Goal: Information Seeking & Learning: Understand process/instructions

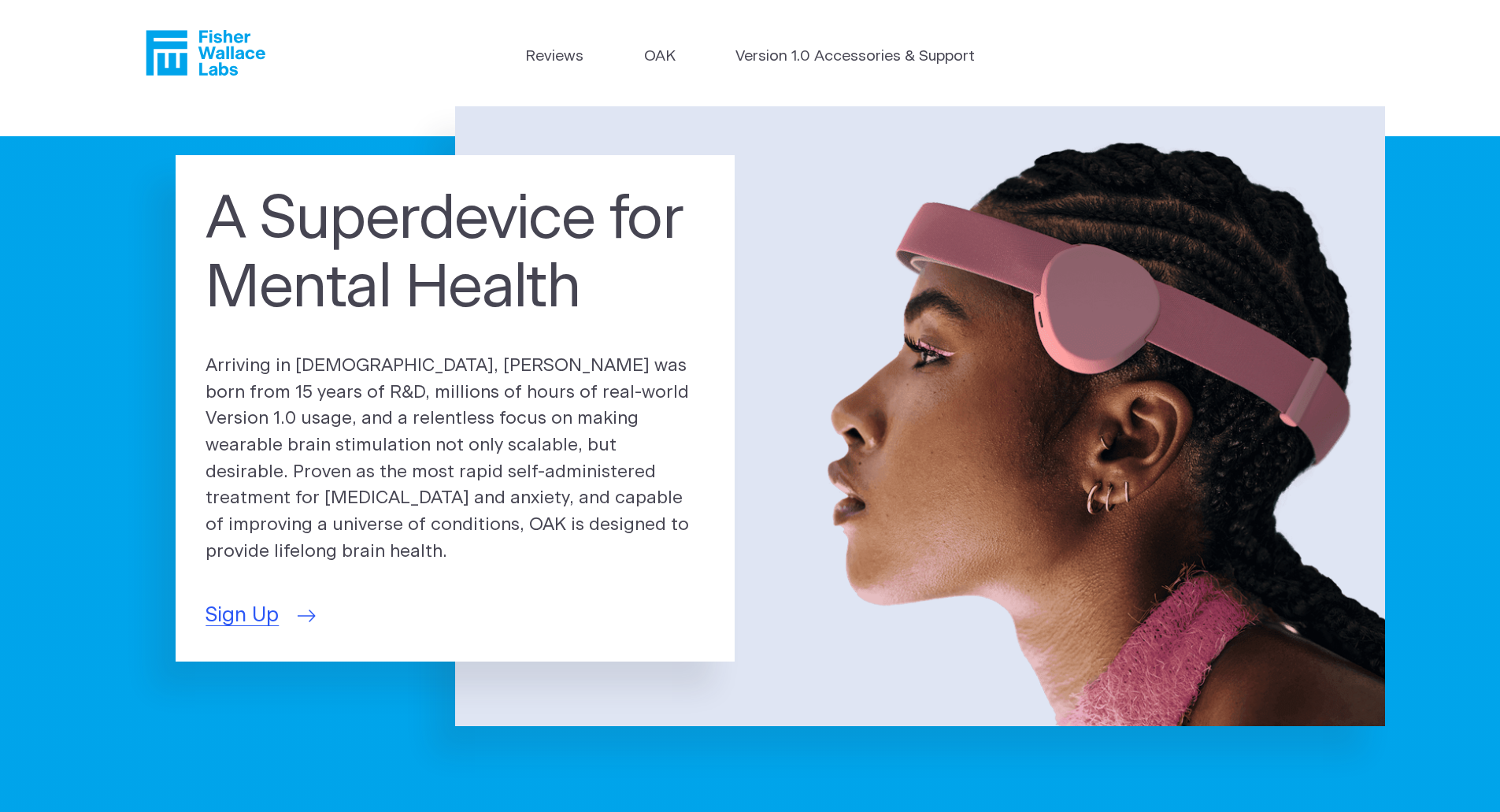
click at [274, 601] on span "Sign Up" at bounding box center [242, 615] width 73 height 31
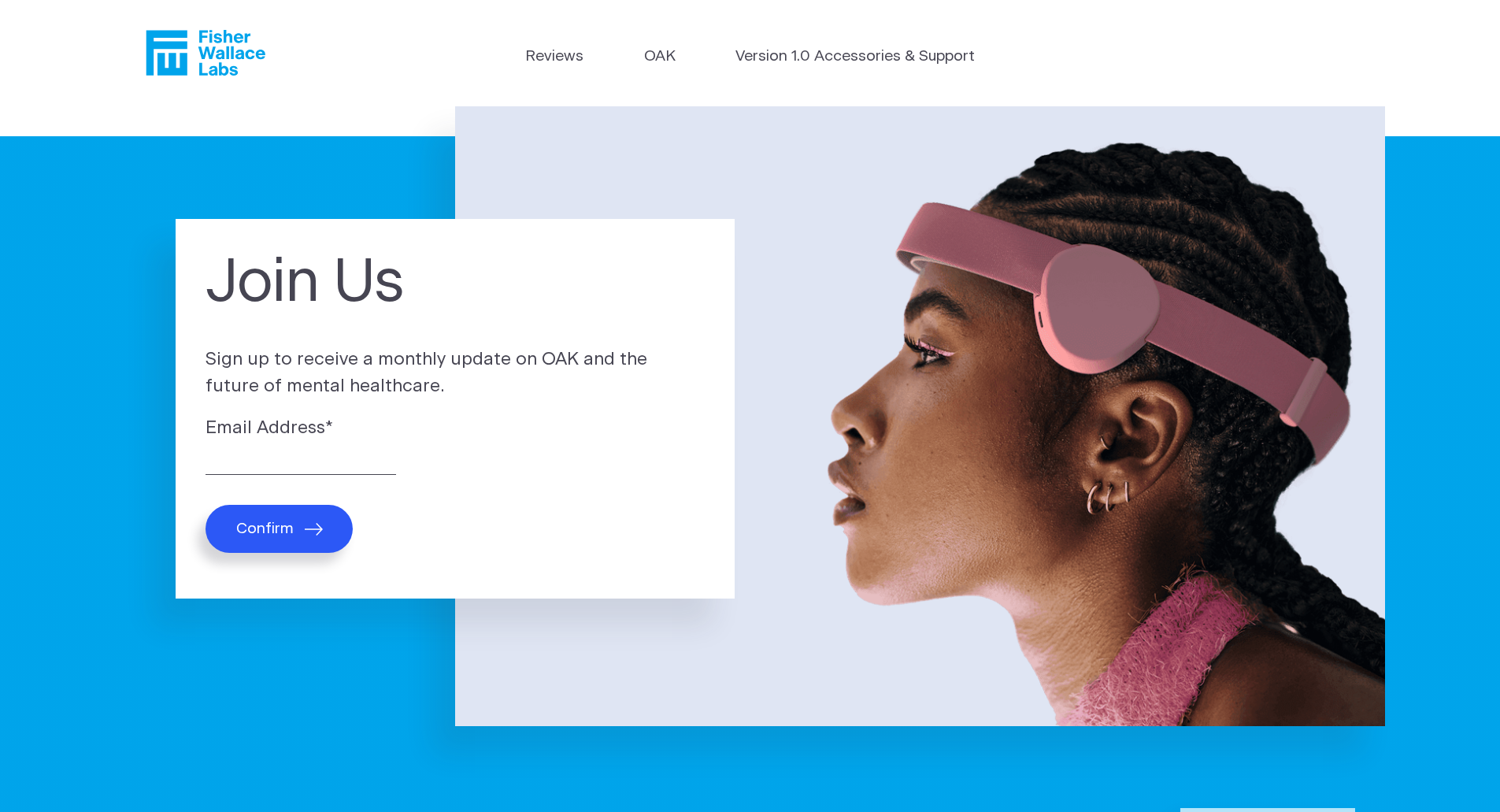
click at [202, 53] on icon "Fisher Wallace" at bounding box center [205, 53] width 120 height 46
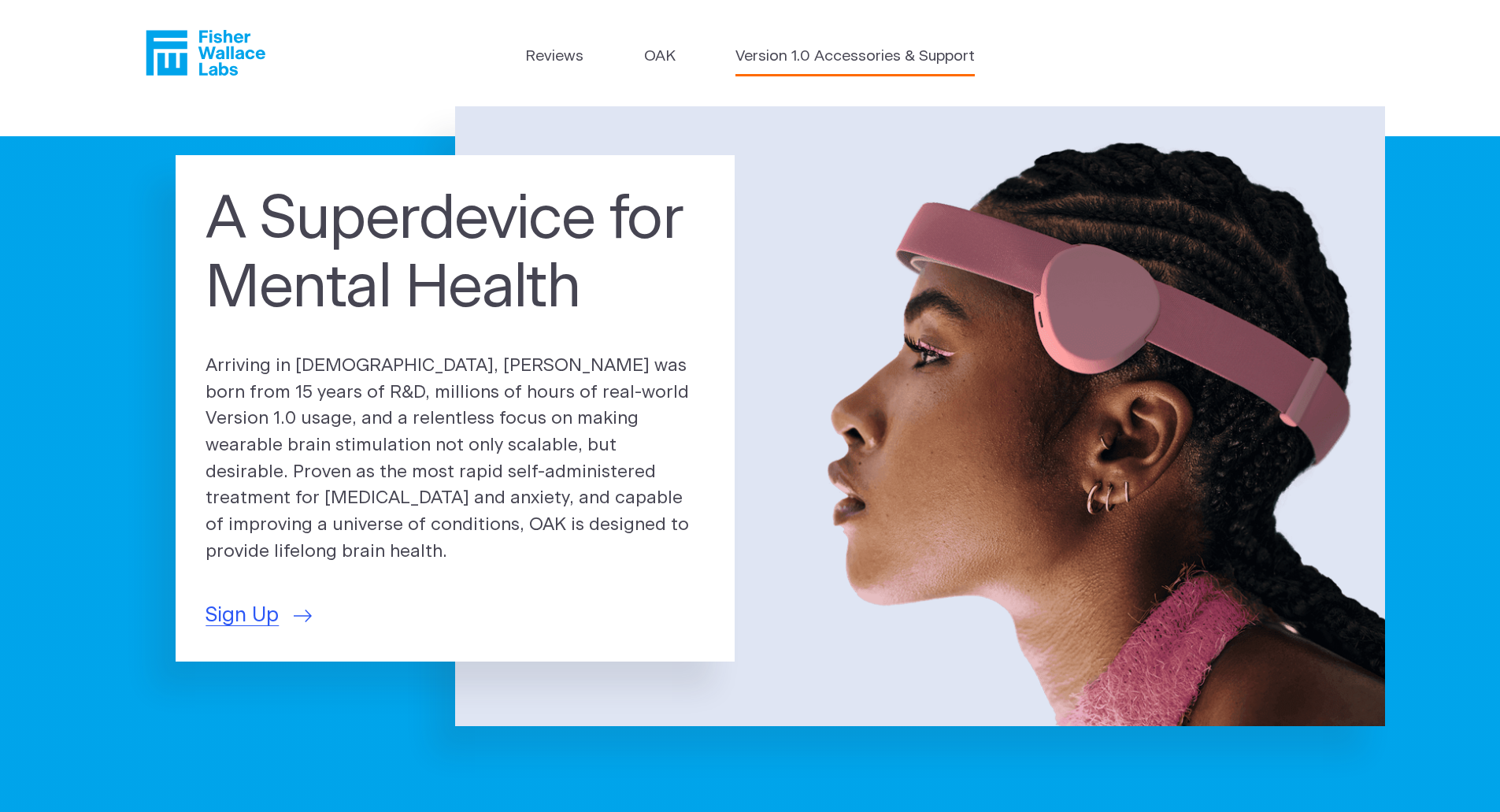
click at [808, 56] on link "Version 1.0 Accessories & Support" at bounding box center [855, 57] width 240 height 23
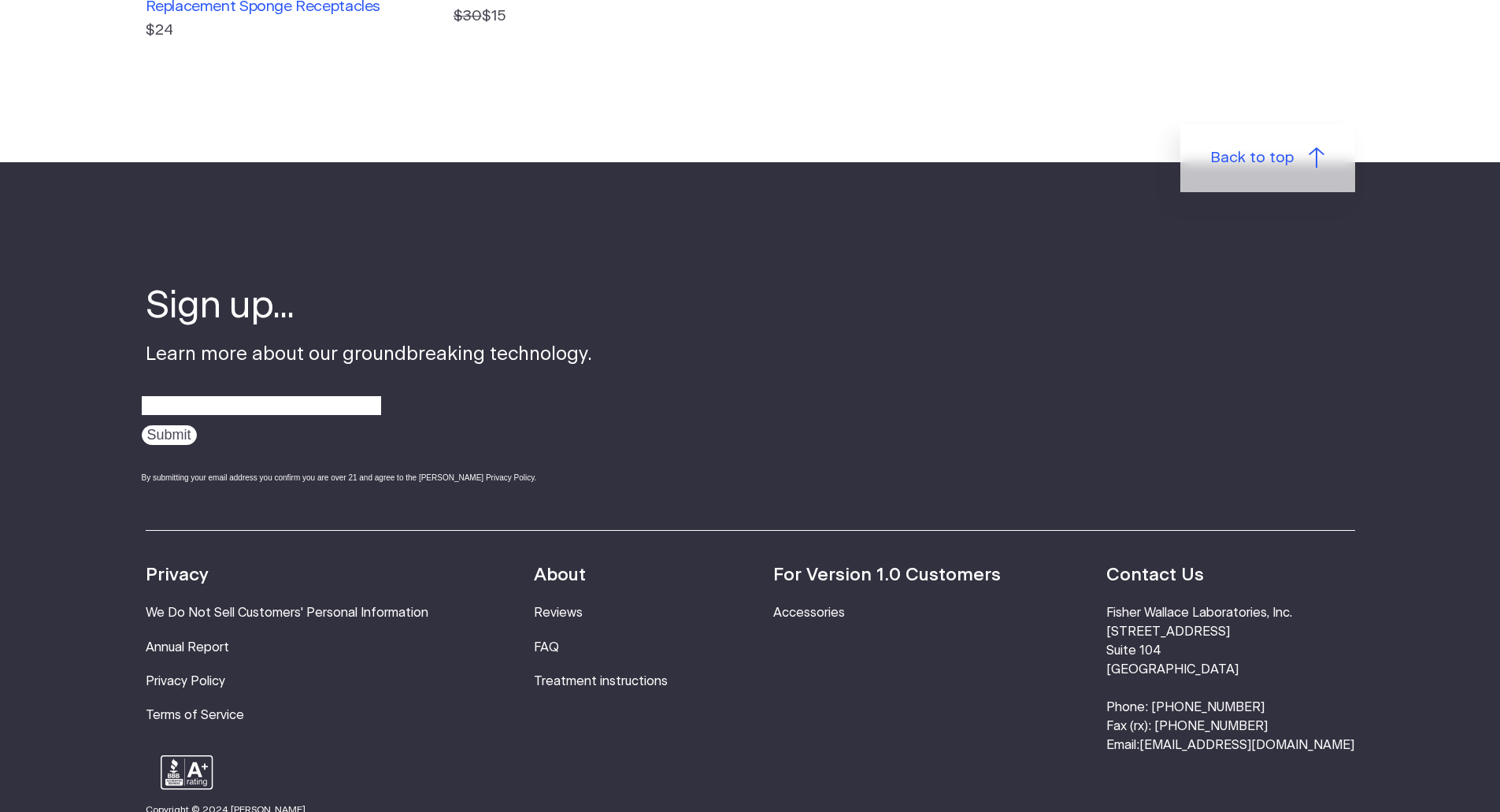
scroll to position [1024, 0]
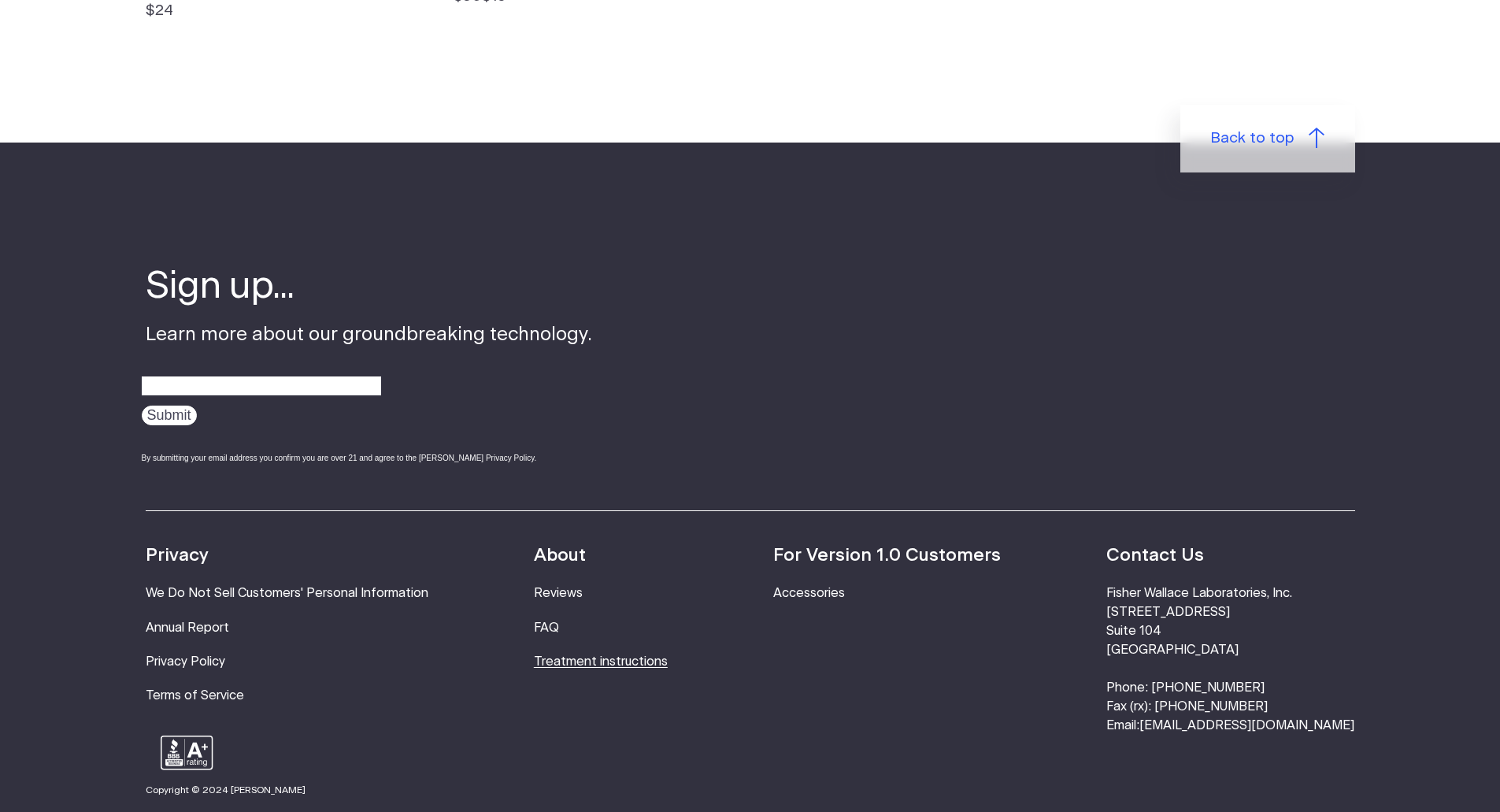
click at [643, 665] on link "Treatment instructions" at bounding box center [600, 661] width 134 height 13
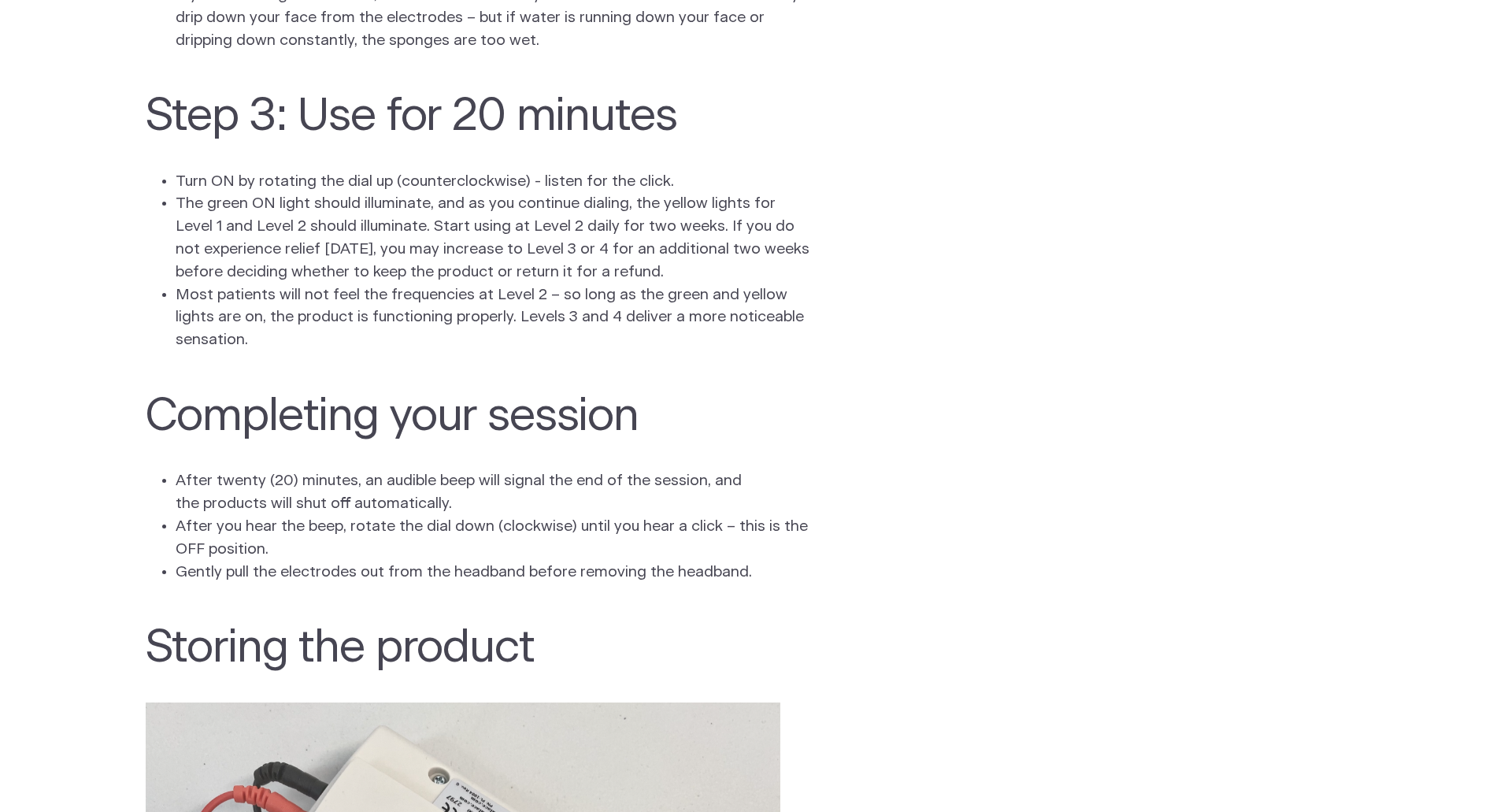
scroll to position [2603, 0]
